Goal: Information Seeking & Learning: Learn about a topic

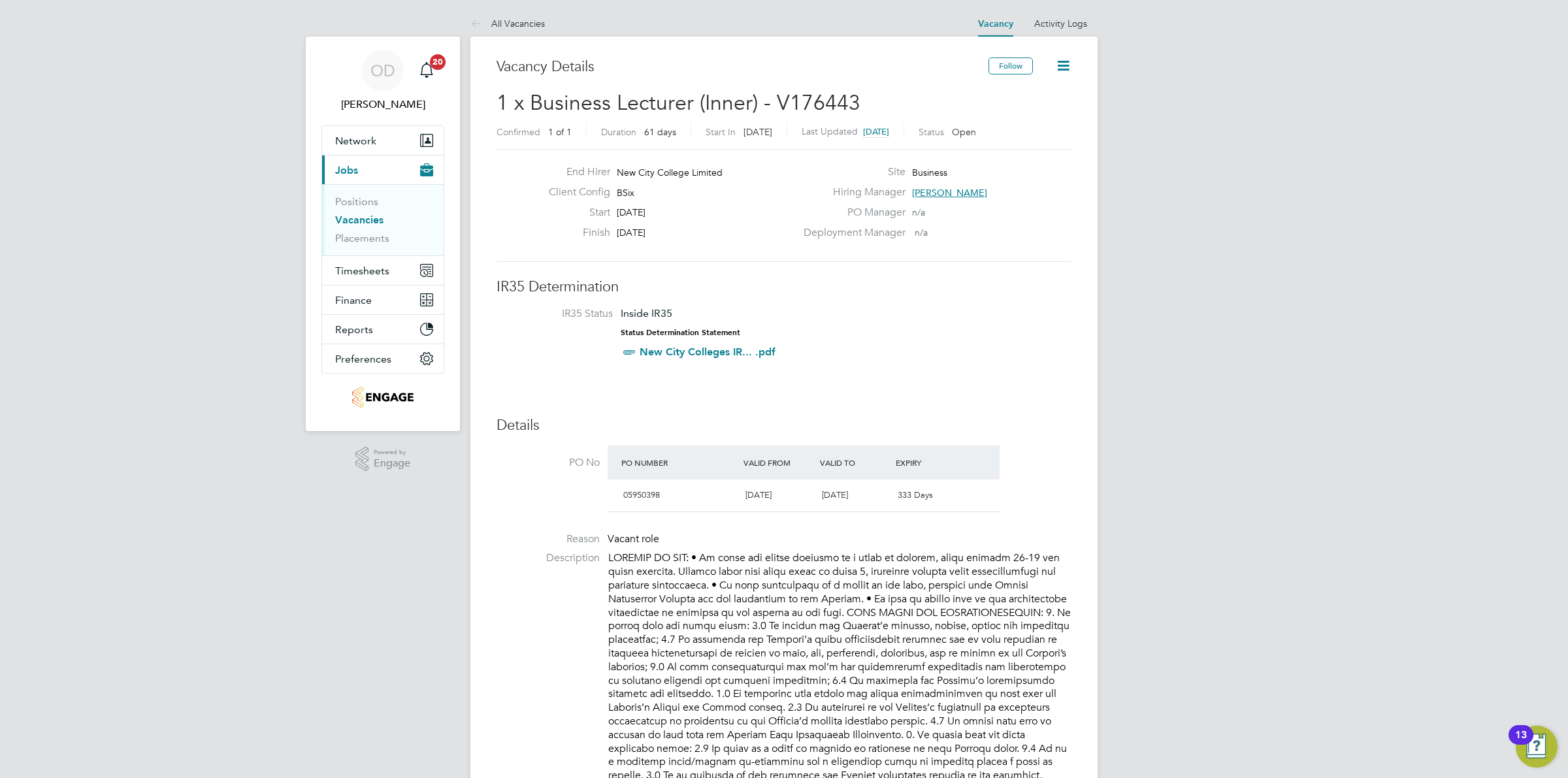
click at [967, 190] on span "[PERSON_NAME]" at bounding box center [949, 192] width 75 height 12
drag, startPoint x: 980, startPoint y: 242, endPoint x: 1125, endPoint y: 267, distance: 147.1
click at [1125, 267] on div "Hiring Manager: SS Shabnam Shaheen Deputy Group Curriculum Director shabnam.sha…" at bounding box center [1030, 251] width 197 height 93
copy div "Shabnam Shaheen Deputy Group Curriculum Director shabnam.shaheen@ncclondon.ac.uk"
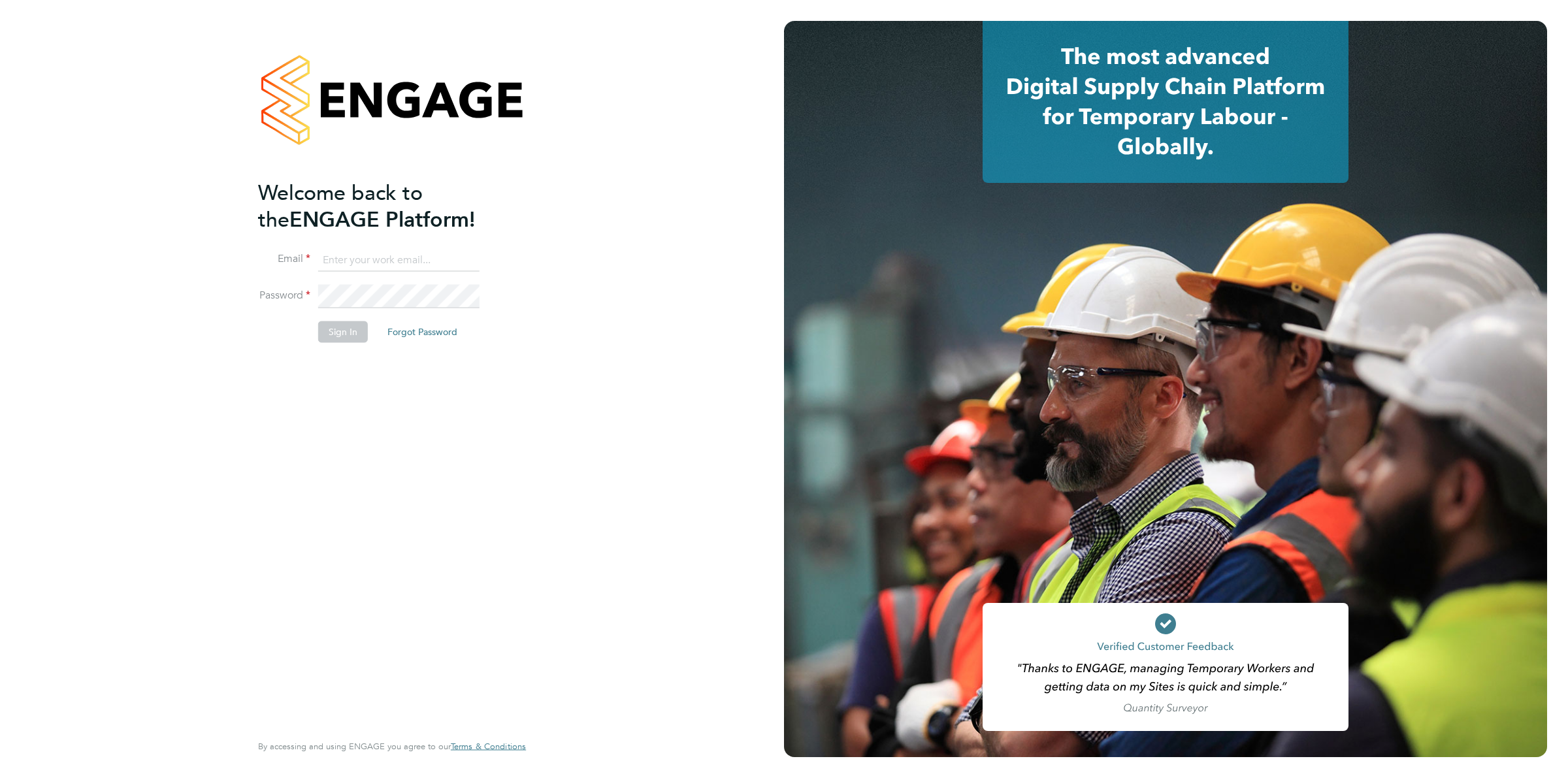
type input "ollie.dart@novaeducation.net"
click at [367, 330] on li "Sign In Forgot Password" at bounding box center [385, 339] width 255 height 34
click at [362, 332] on button "Sign In" at bounding box center [343, 332] width 49 height 21
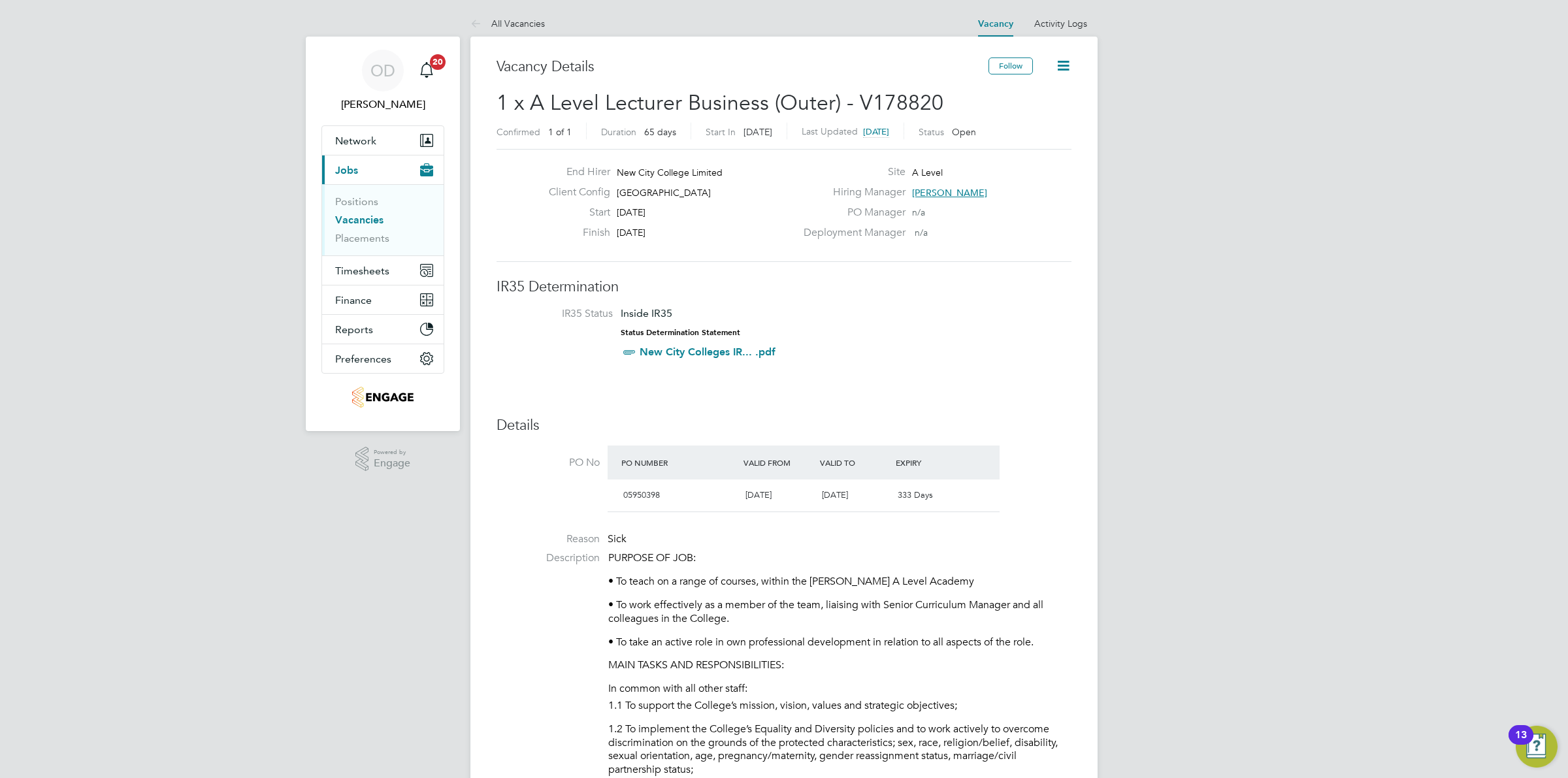
click at [356, 224] on link "Vacancies" at bounding box center [359, 219] width 48 height 12
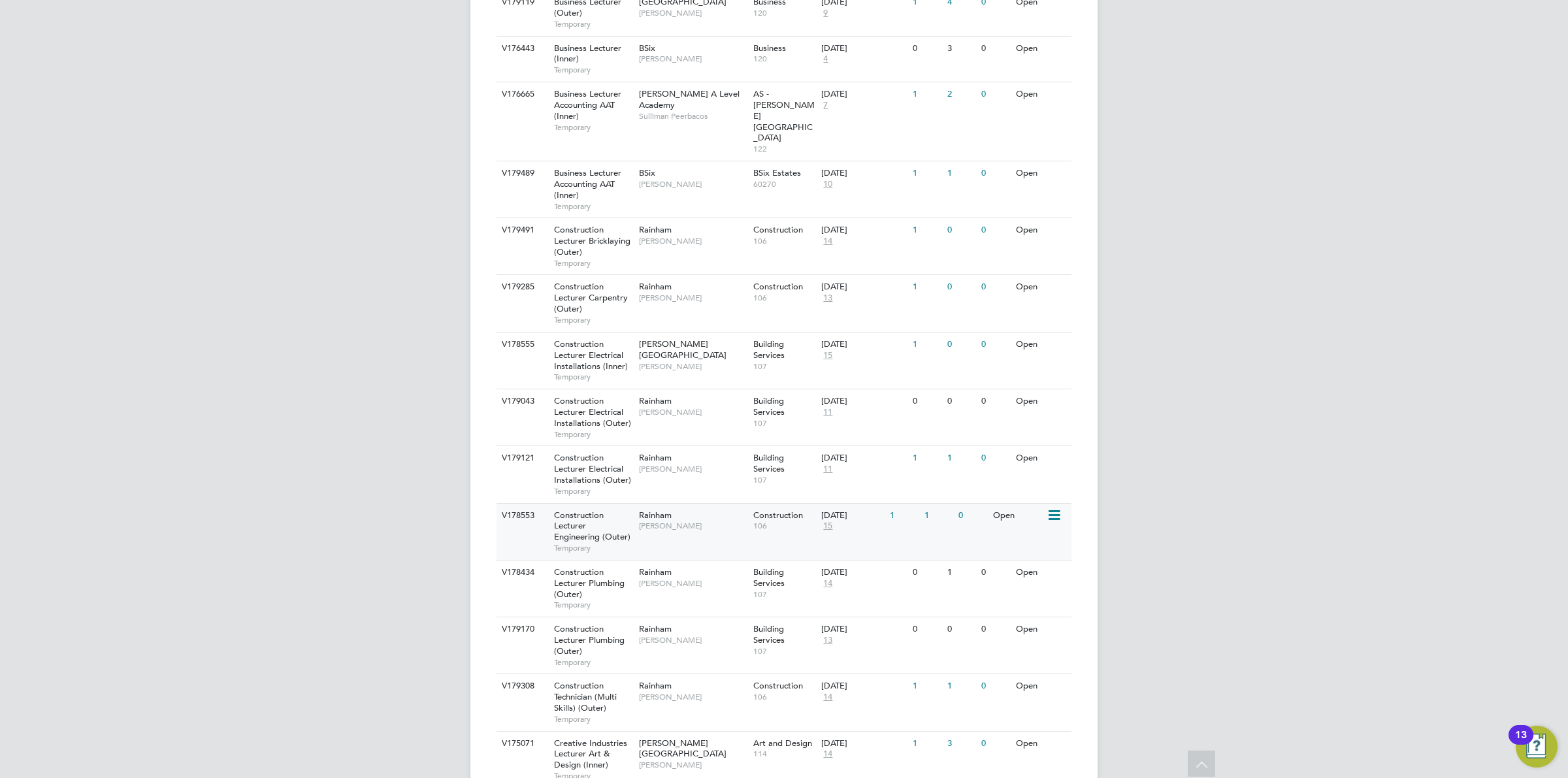
scroll to position [980, 0]
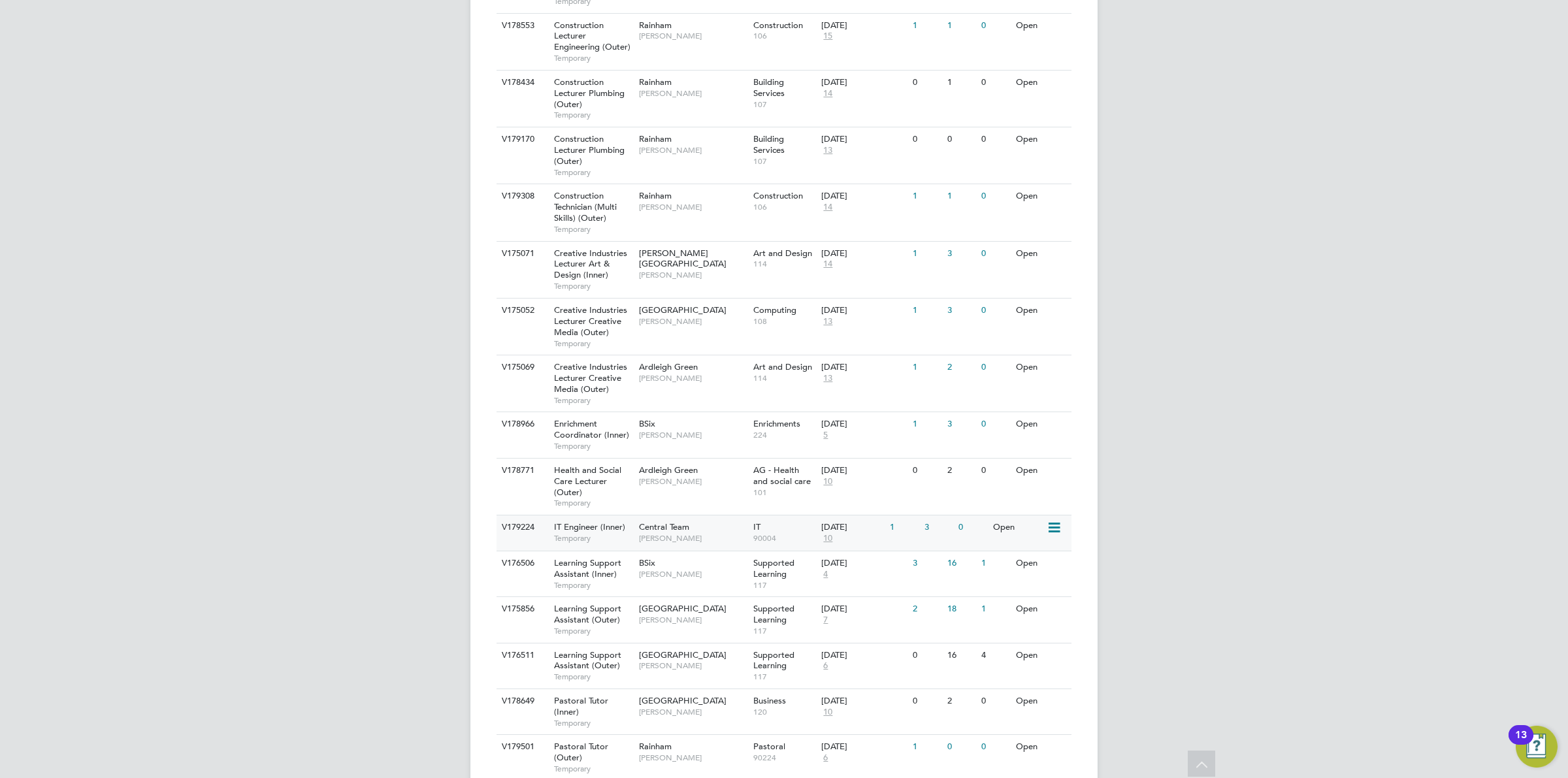
click at [808, 515] on div "IT 90004" at bounding box center [784, 532] width 68 height 34
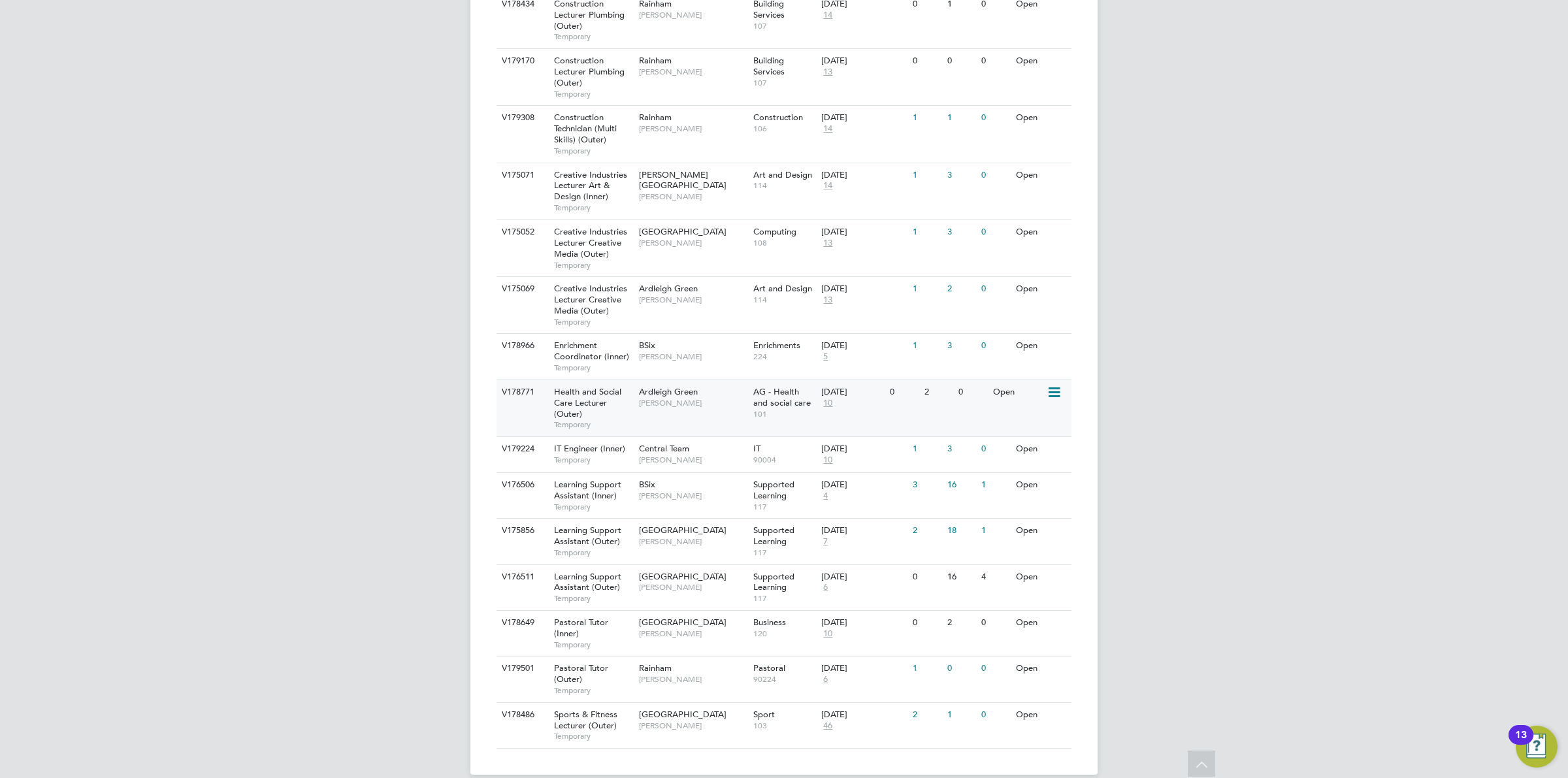
click at [1004, 380] on div "Open" at bounding box center [1018, 392] width 57 height 24
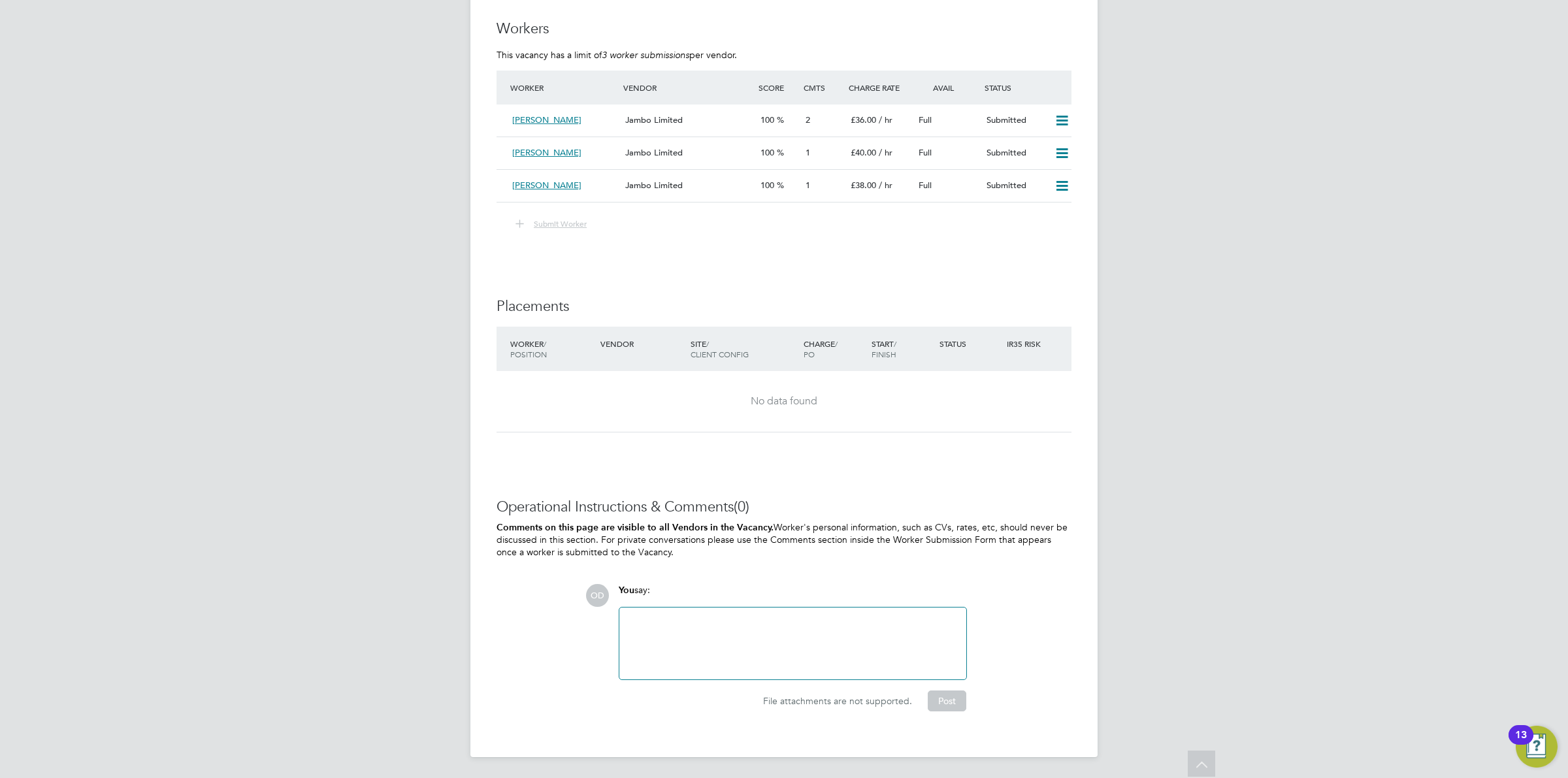
scroll to position [2064, 0]
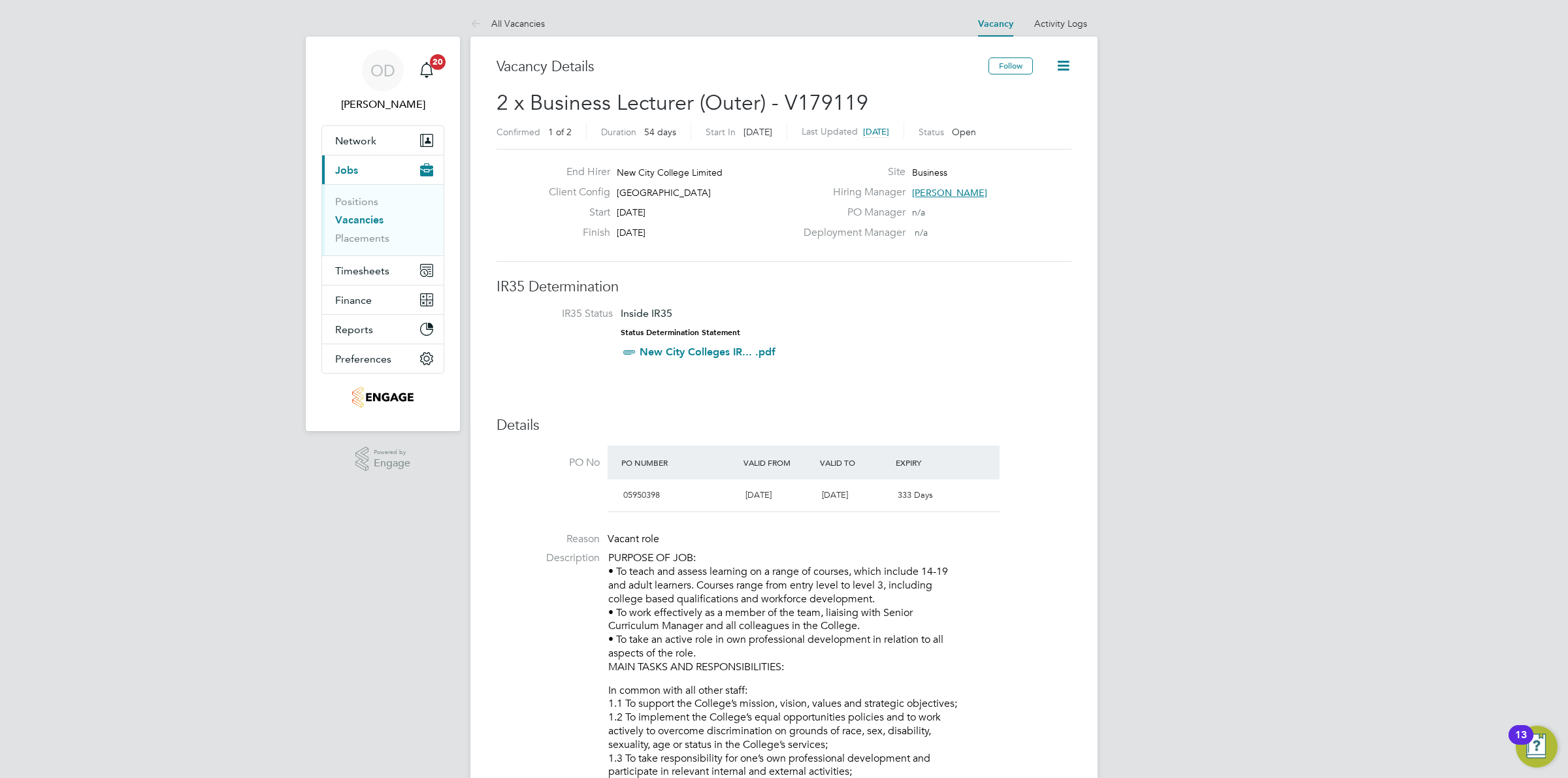
click at [353, 220] on link "Vacancies" at bounding box center [359, 219] width 48 height 12
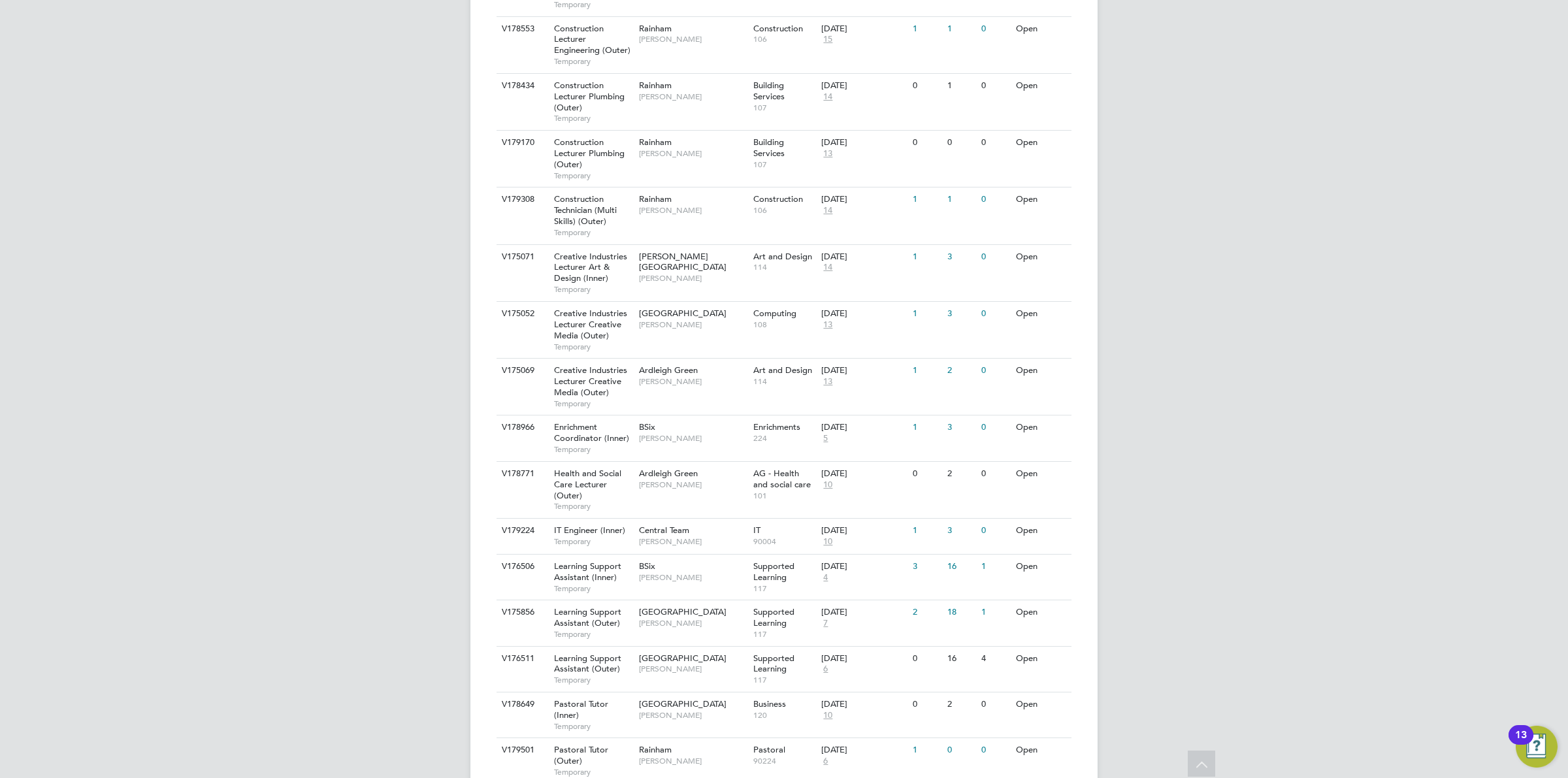
scroll to position [1058, 0]
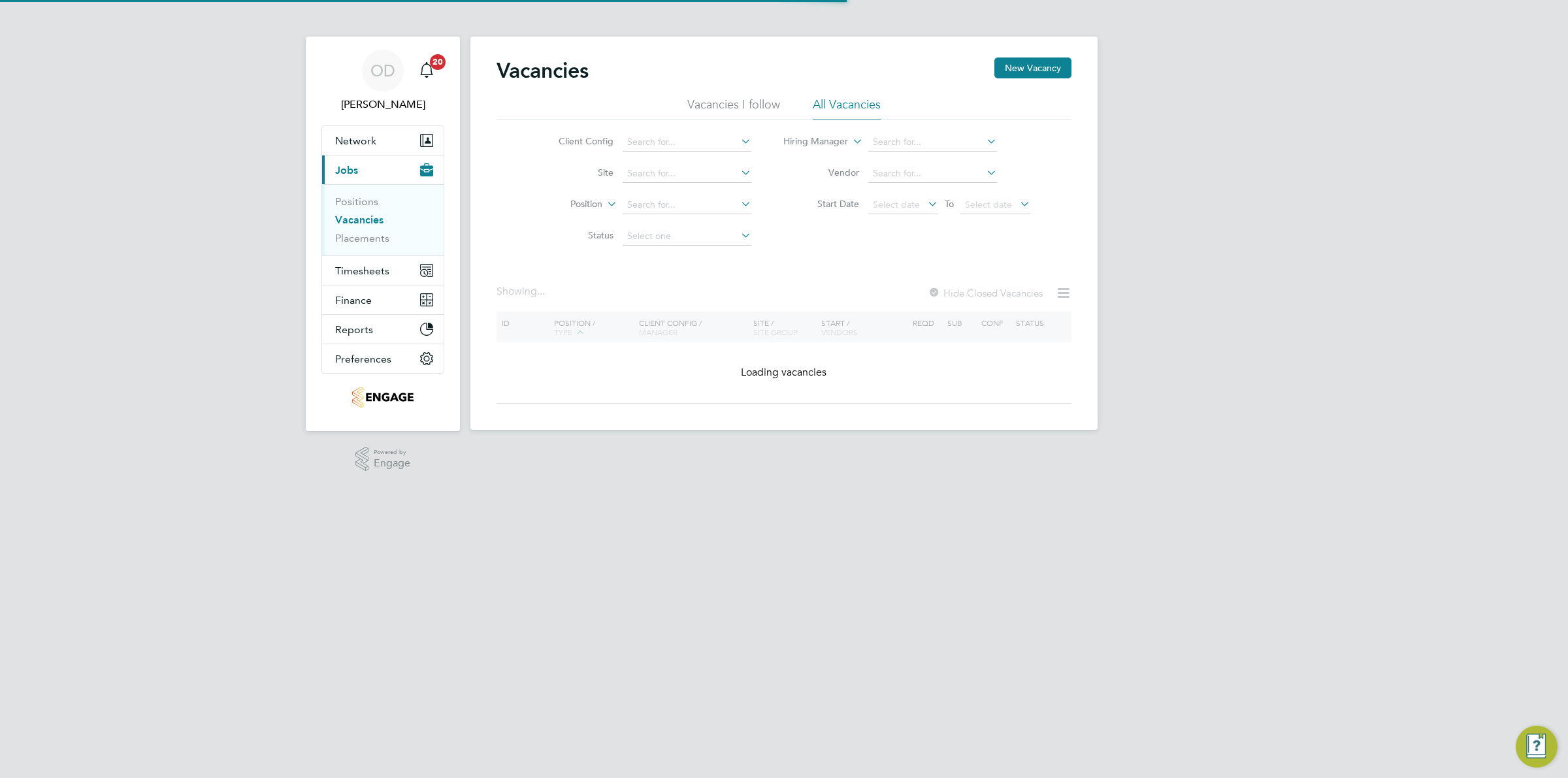
click at [376, 211] on li "Positions" at bounding box center [384, 204] width 98 height 18
click at [371, 215] on link "Vacancies" at bounding box center [359, 219] width 48 height 12
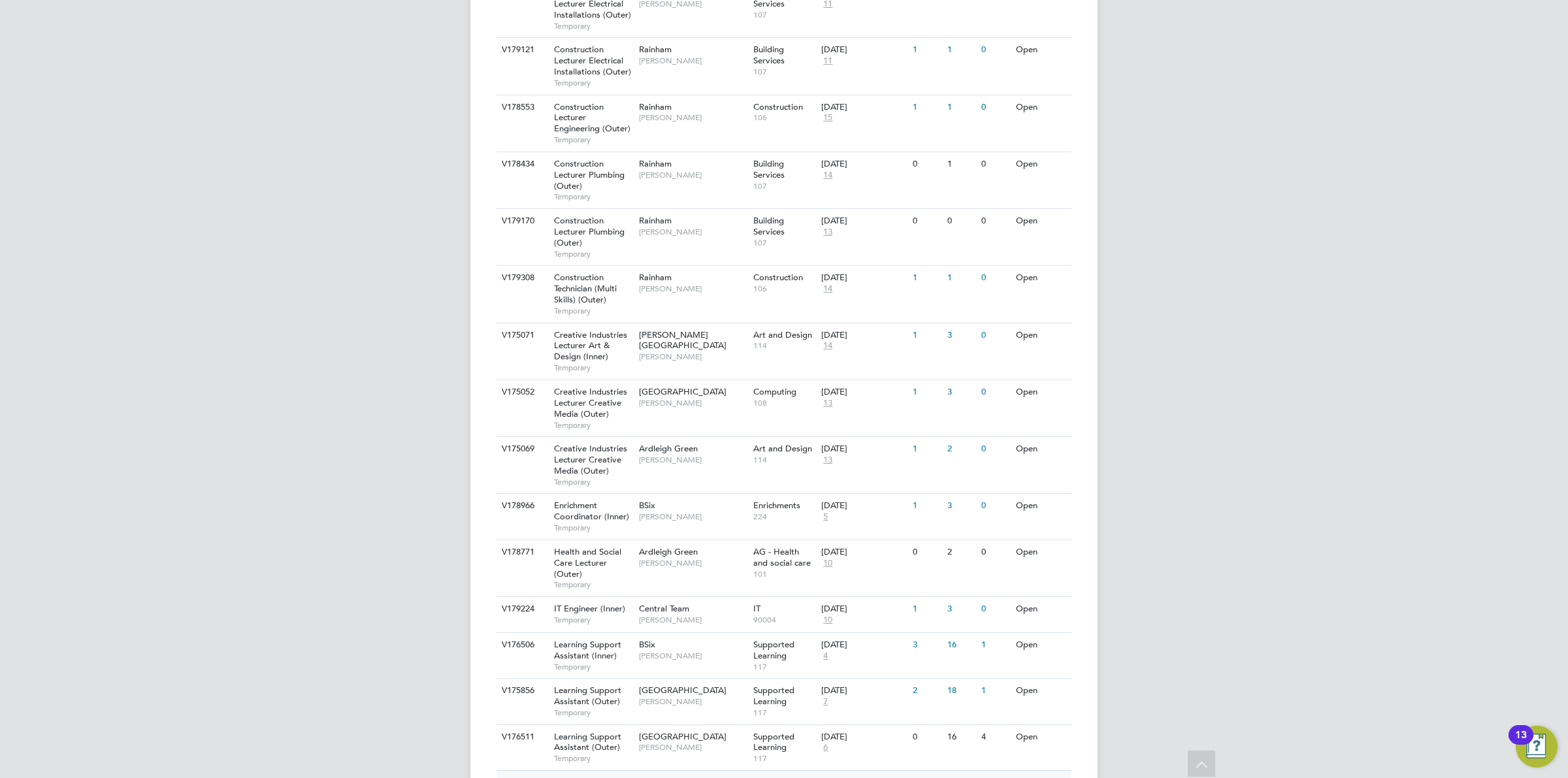
scroll to position [1058, 0]
